Goal: Task Accomplishment & Management: Manage account settings

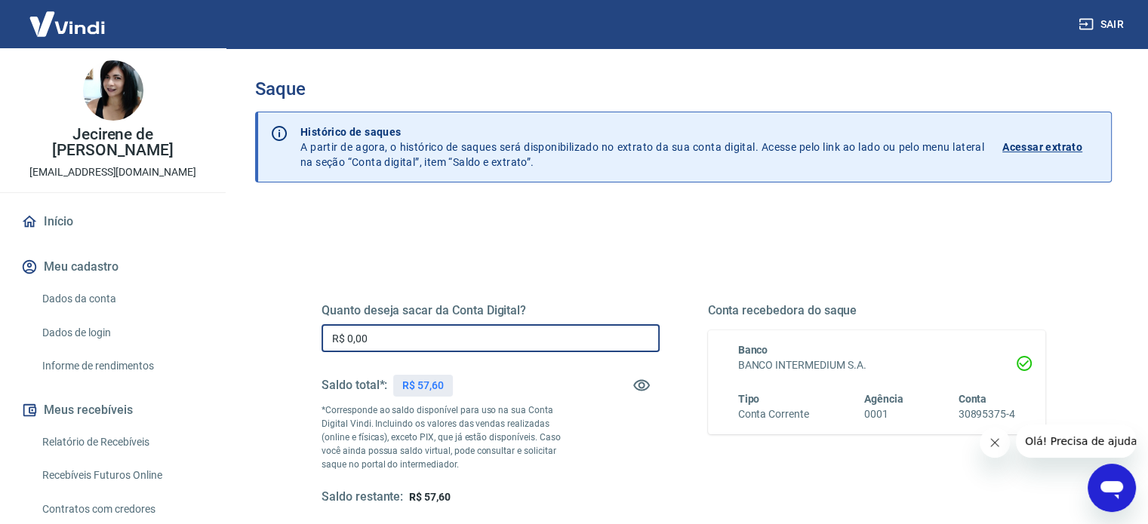
click at [447, 345] on input "R$ 0,00" at bounding box center [490, 338] width 338 height 28
drag, startPoint x: 447, startPoint y: 345, endPoint x: 297, endPoint y: 348, distance: 150.2
click at [297, 348] on div "Quanto deseja sacar da Conta Digital? R$ 0,00 ​ Saldo total*: R$ 57,60 *Corresp…" at bounding box center [683, 412] width 796 height 351
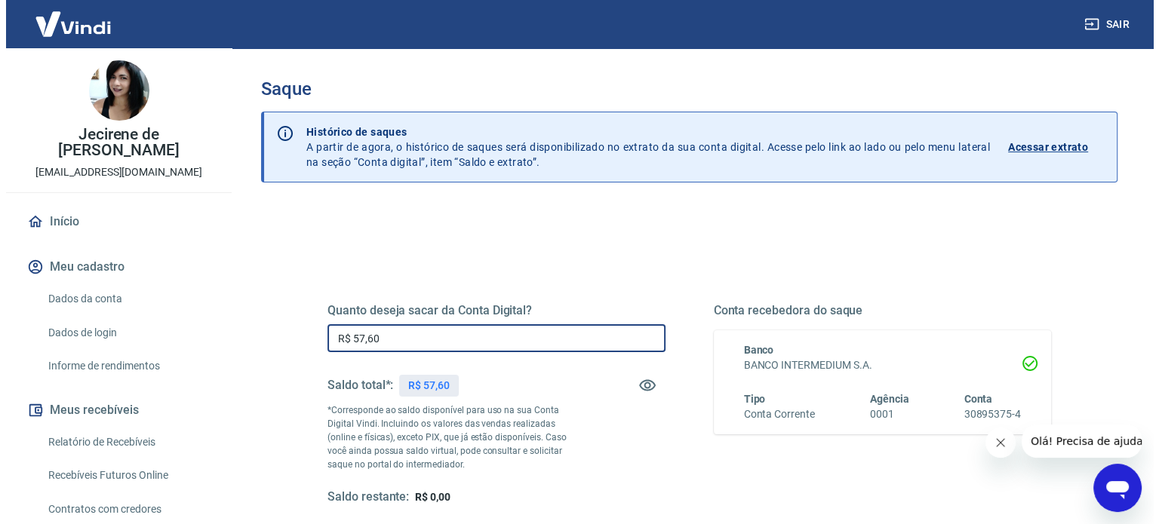
scroll to position [75, 0]
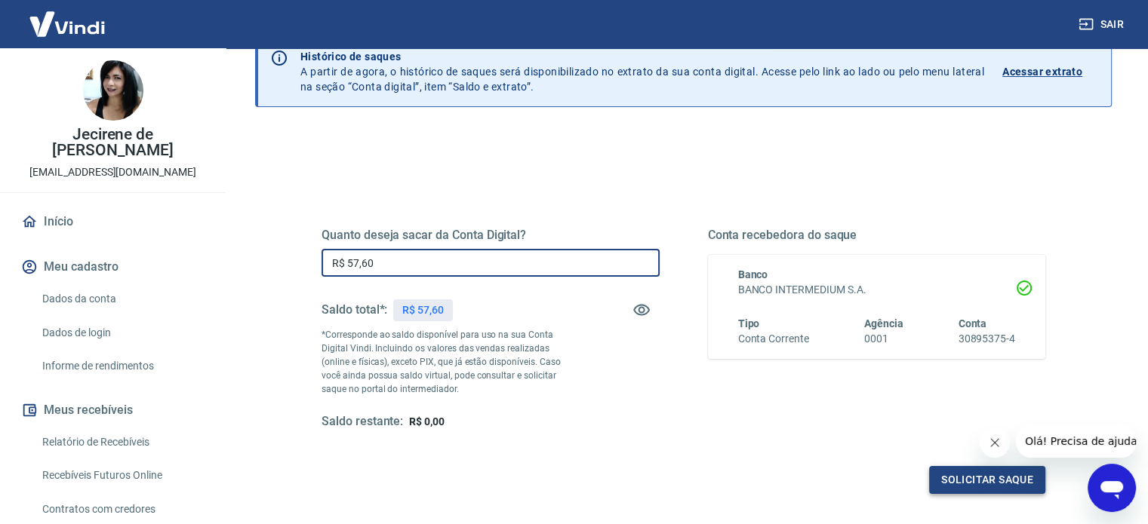
type input "R$ 57,60"
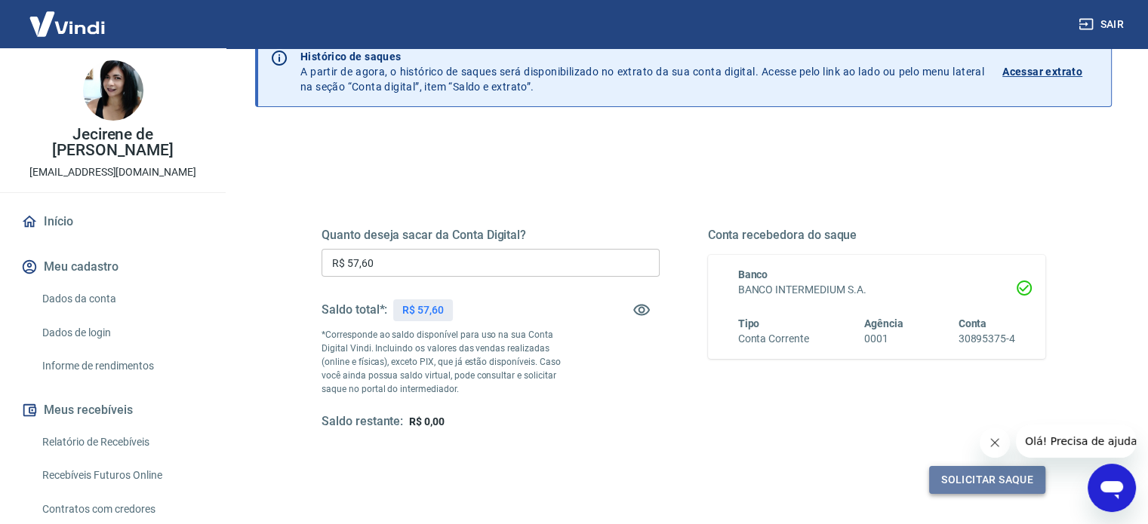
click at [991, 482] on button "Solicitar saque" at bounding box center [987, 480] width 116 height 28
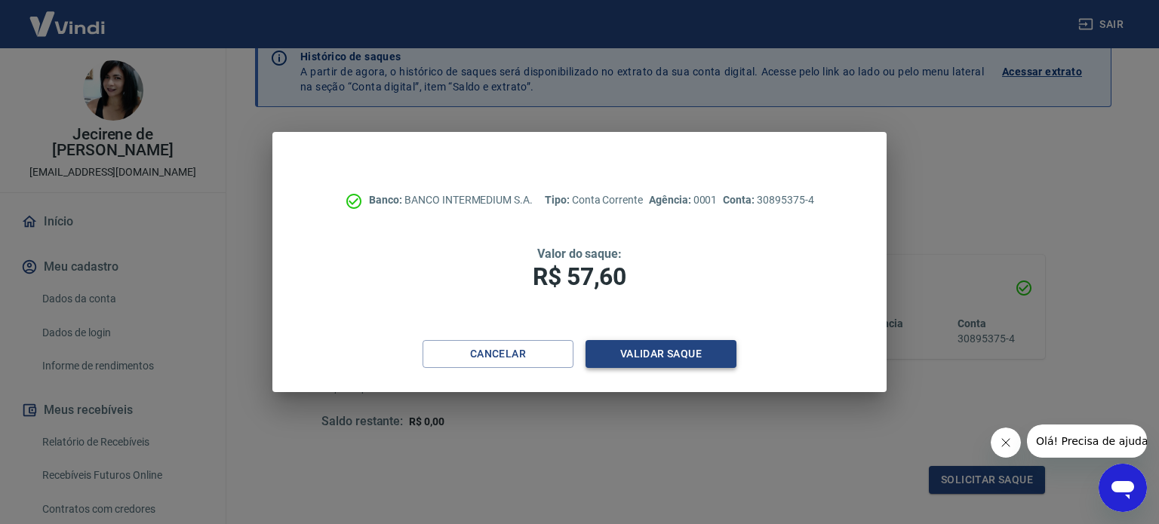
click at [696, 367] on button "Validar saque" at bounding box center [661, 354] width 151 height 28
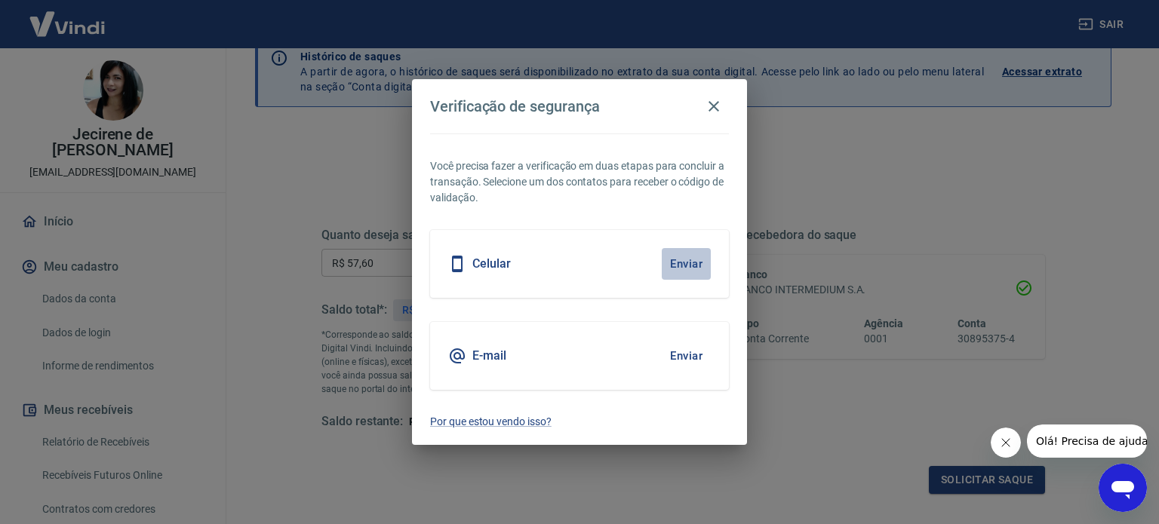
click at [682, 264] on button "Enviar" at bounding box center [686, 264] width 49 height 32
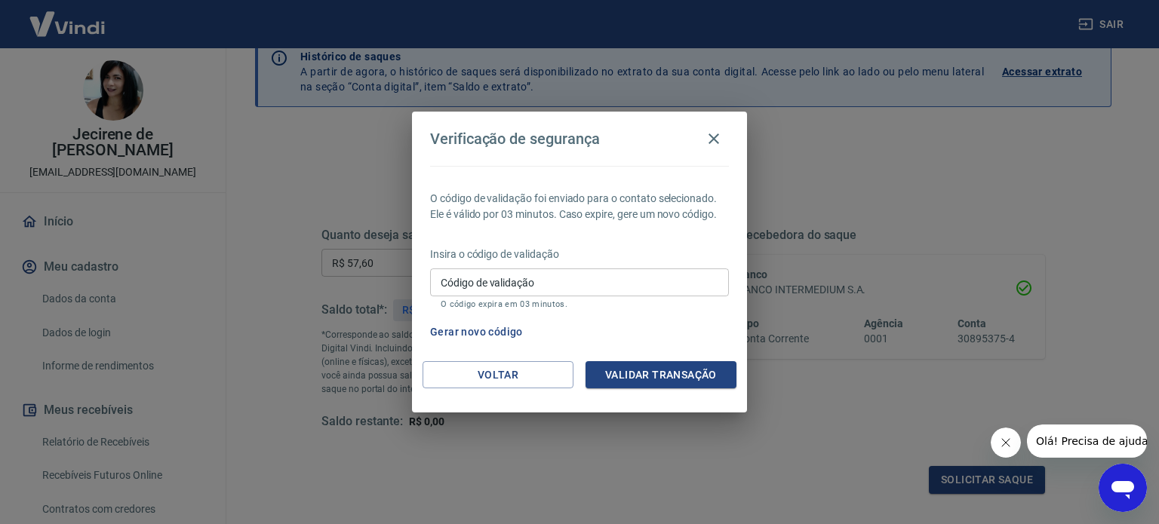
click at [679, 284] on input "Código de validação" at bounding box center [579, 283] width 299 height 28
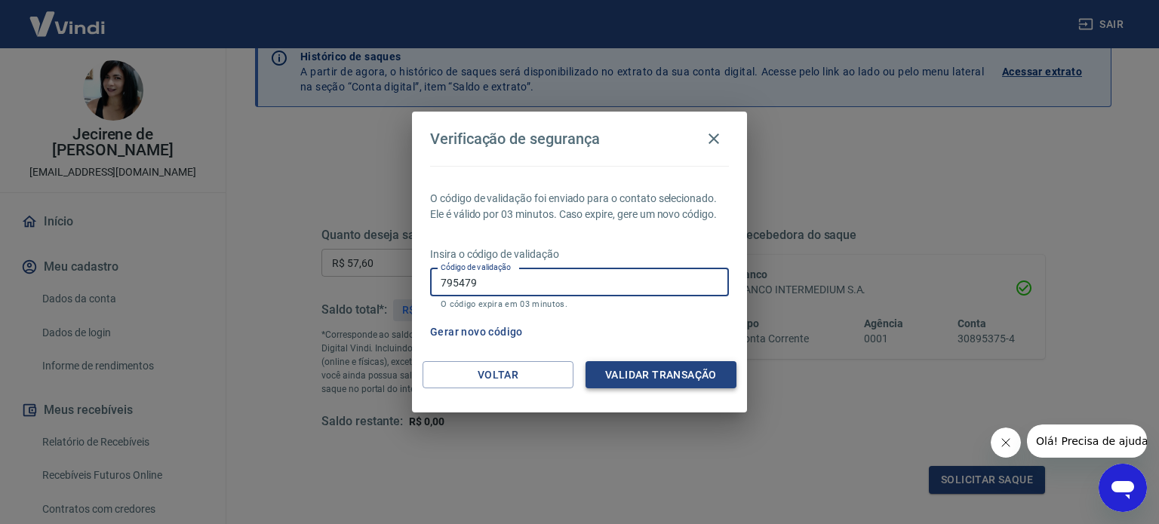
type input "795479"
click at [672, 370] on button "Validar transação" at bounding box center [661, 375] width 151 height 28
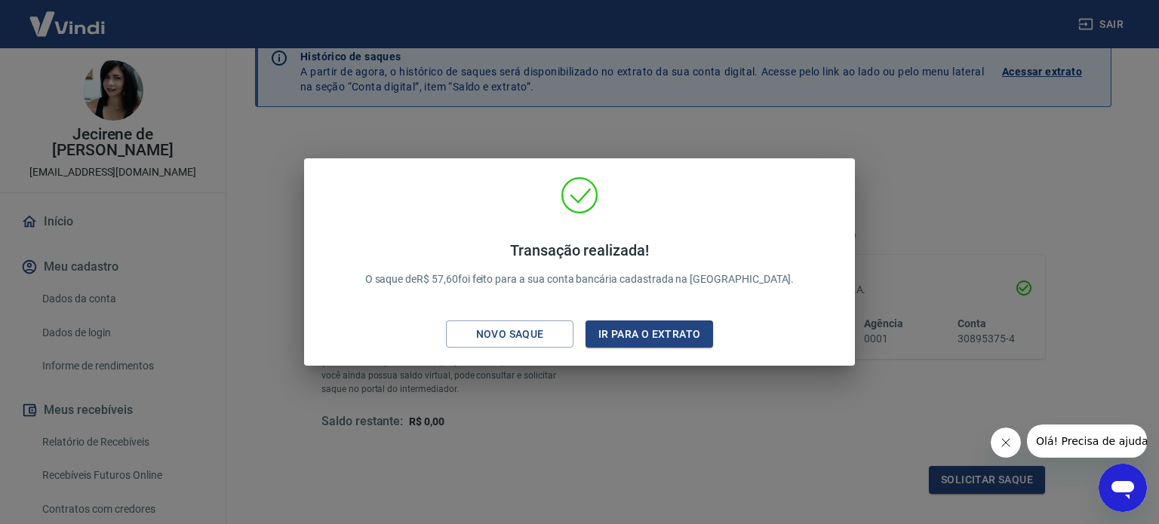
click at [739, 449] on div "Transação realizada! O saque de R$ 57,60 foi feito para a sua conta bancária ca…" at bounding box center [579, 262] width 1159 height 524
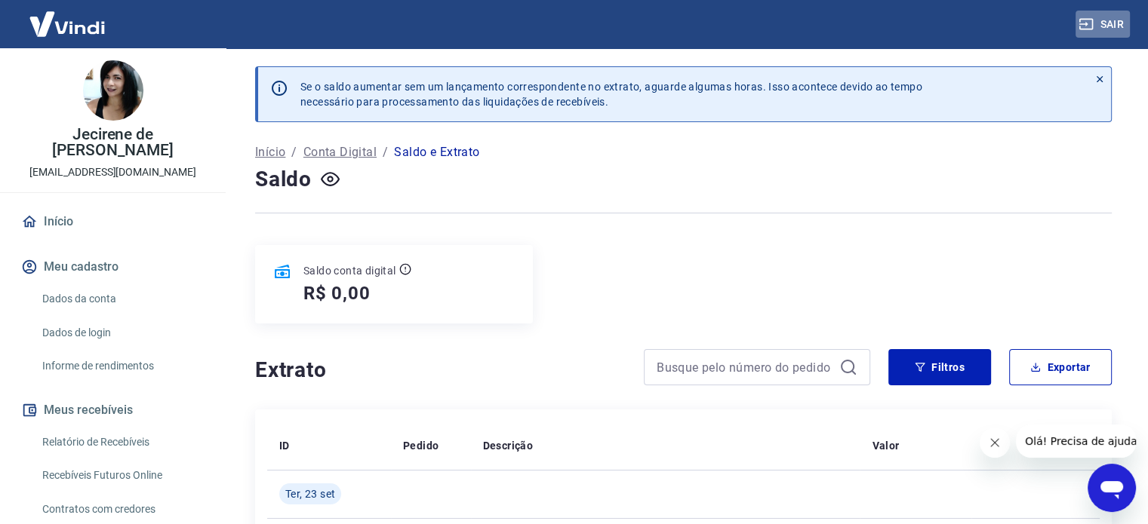
click at [1120, 23] on button "Sair" at bounding box center [1102, 25] width 54 height 28
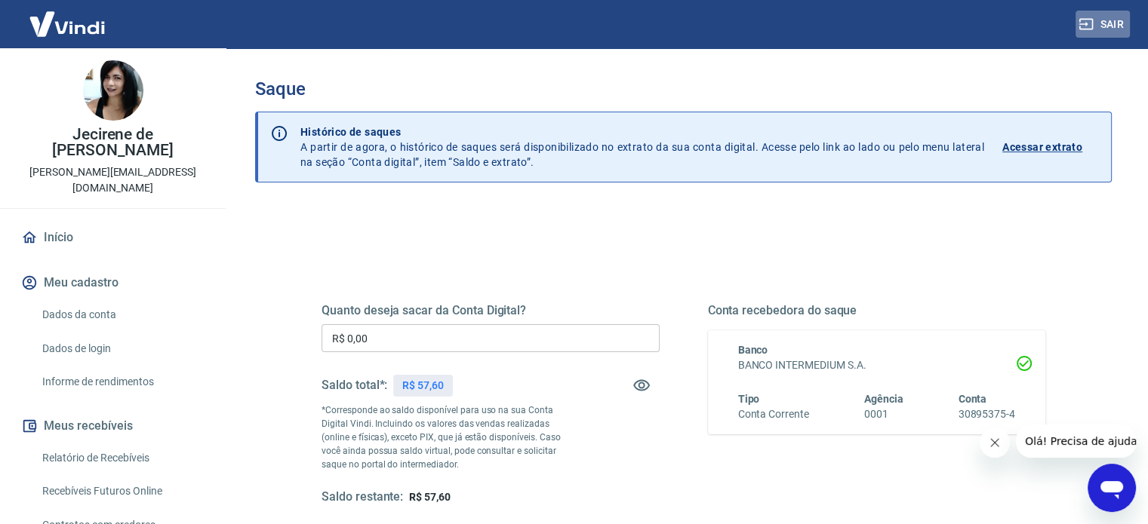
click at [1118, 22] on button "Sair" at bounding box center [1102, 25] width 54 height 28
